Goal: Use online tool/utility: Utilize a website feature to perform a specific function

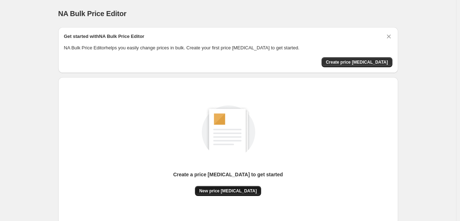
click at [214, 189] on span "New price [MEDICAL_DATA]" at bounding box center [228, 191] width 58 height 6
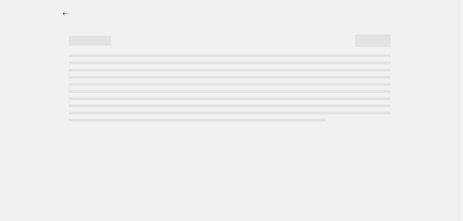
select select "percentage"
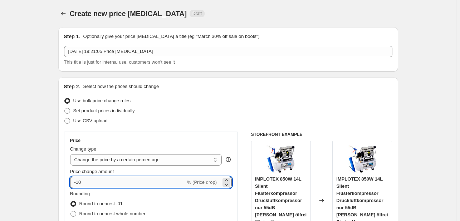
click at [123, 186] on input "-10" at bounding box center [127, 182] width 115 height 11
type input "-1"
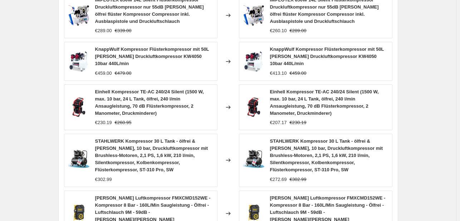
scroll to position [562, 0]
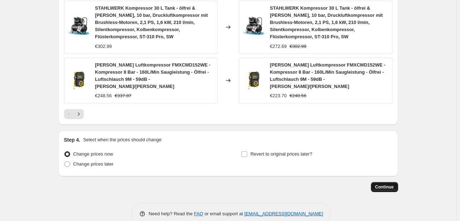
type input "-35"
click at [387, 184] on span "Continue" at bounding box center [384, 187] width 19 height 6
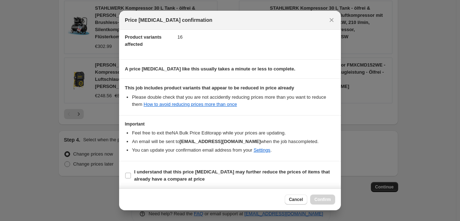
scroll to position [79, 0]
drag, startPoint x: 140, startPoint y: 172, endPoint x: 212, endPoint y: 169, distance: 72.6
click at [140, 172] on b "I understand that this price change job may further reduce the prices of items …" at bounding box center [231, 174] width 195 height 13
click at [131, 172] on input "I understand that this price change job may further reduce the prices of items …" at bounding box center [128, 175] width 6 height 6
checkbox input "true"
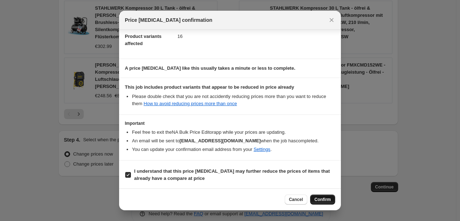
click at [315, 198] on span "Confirm" at bounding box center [322, 200] width 16 height 6
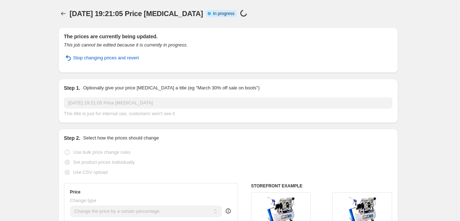
select select "percentage"
